Goal: Task Accomplishment & Management: Manage account settings

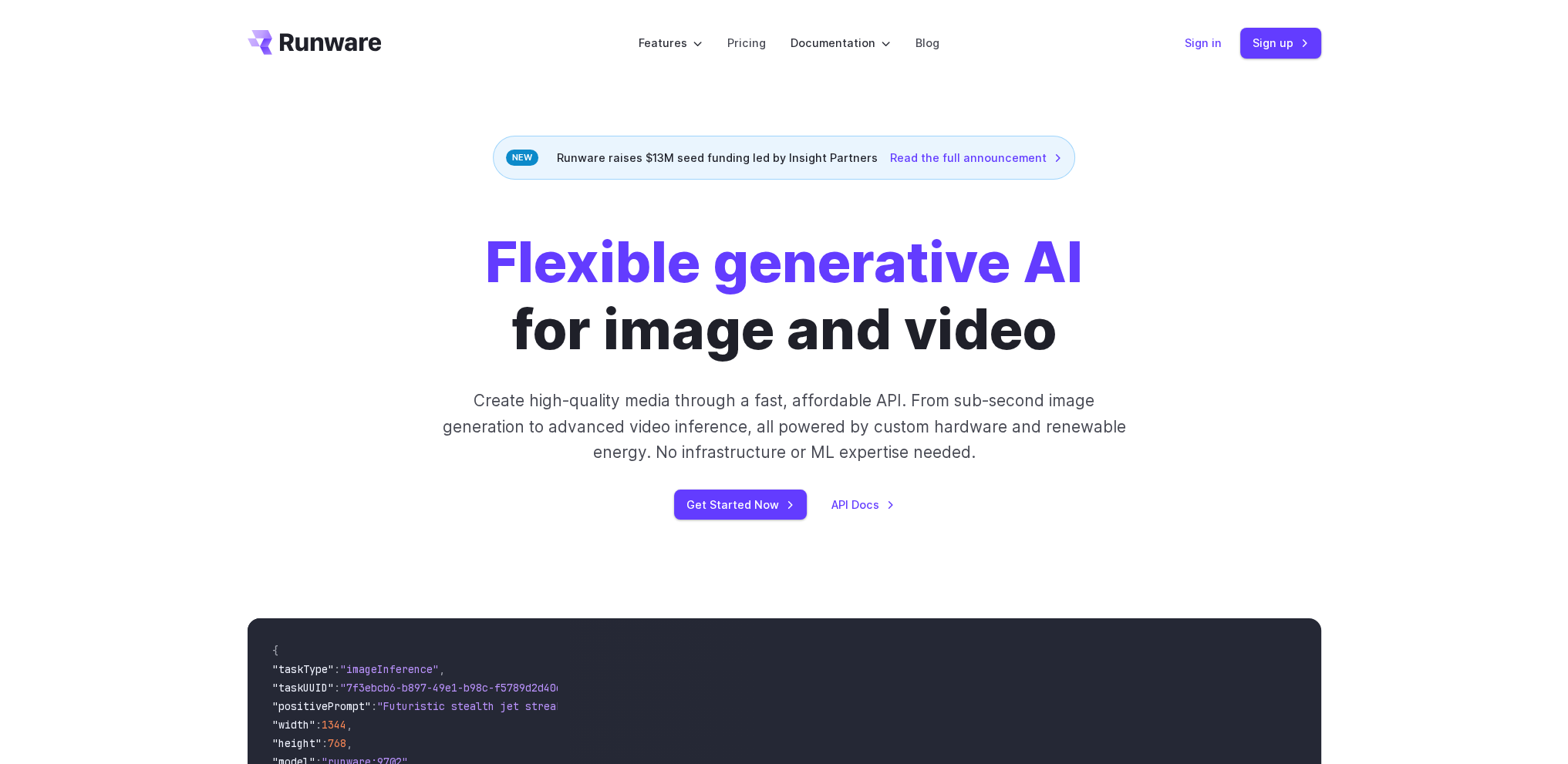
click at [1210, 39] on link "Sign in" at bounding box center [1203, 43] width 37 height 18
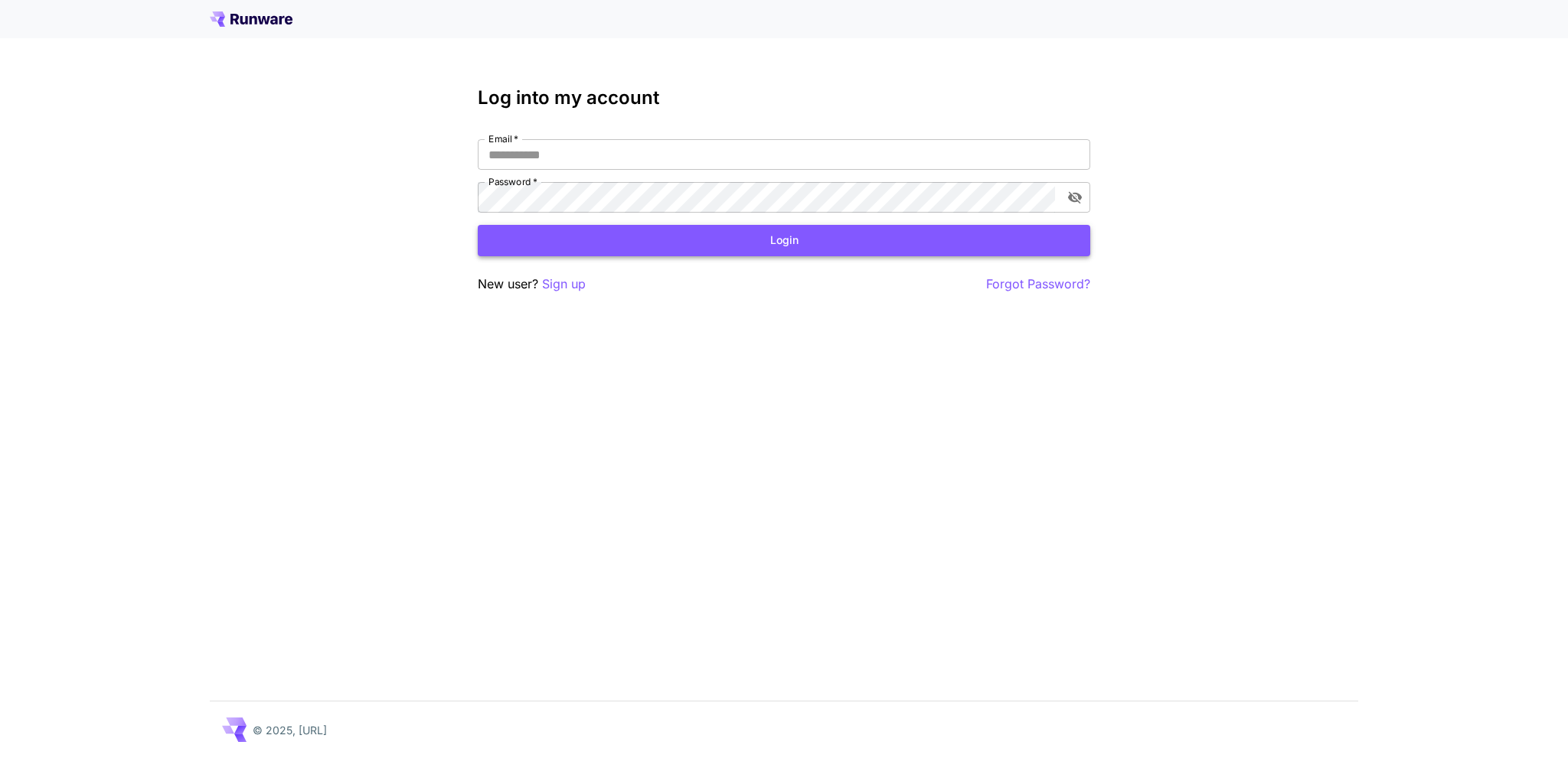
type input "**********"
click at [564, 245] on button "Login" at bounding box center [783, 240] width 612 height 31
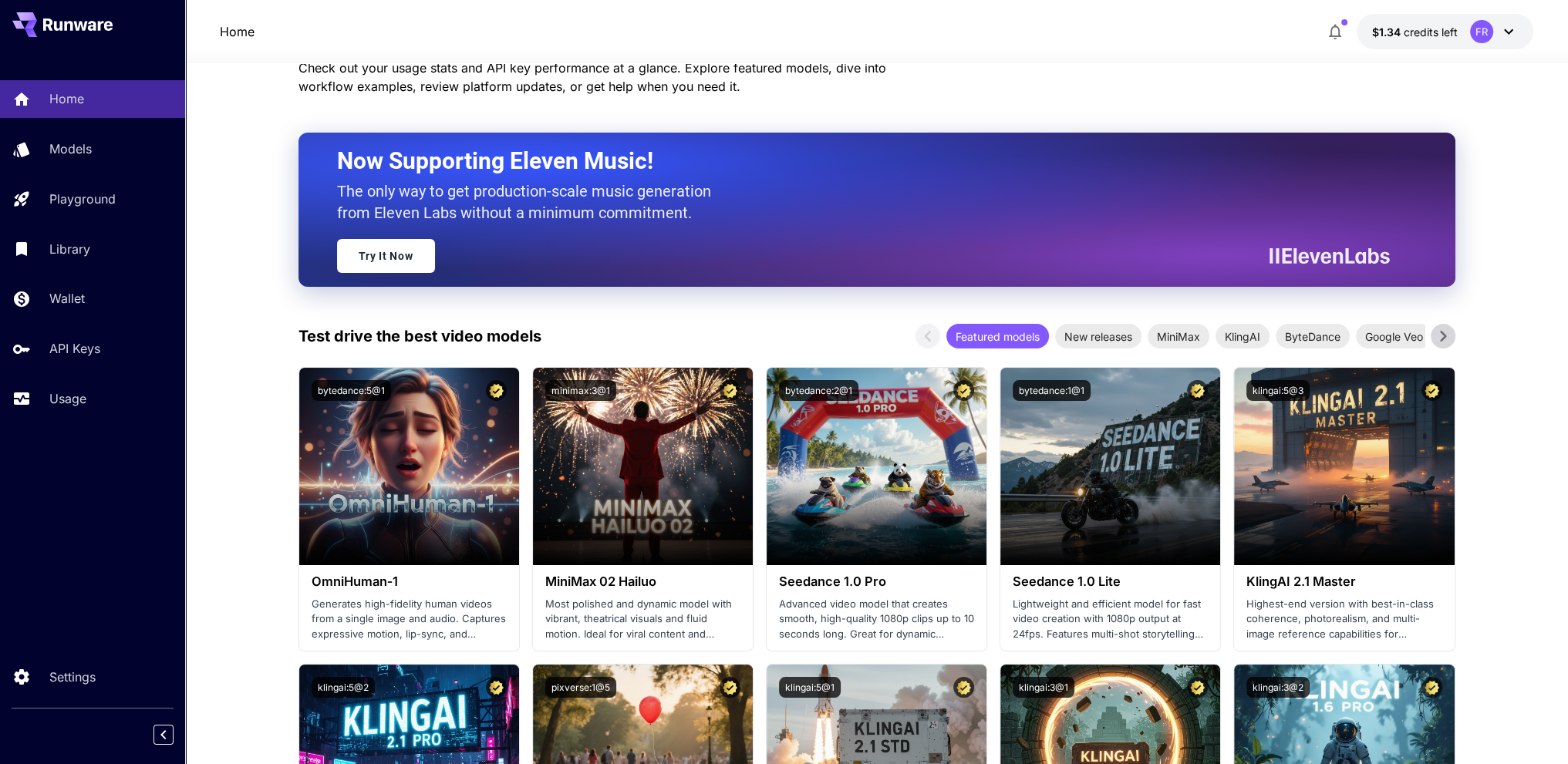
scroll to position [154, 0]
